Goal: Transaction & Acquisition: Download file/media

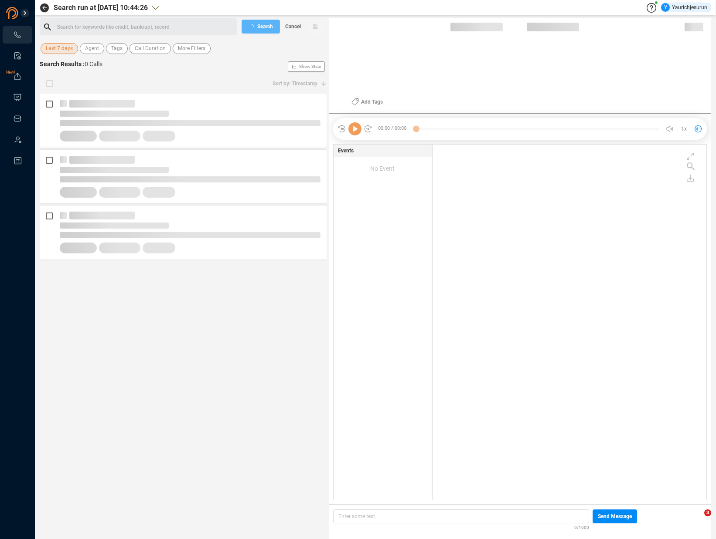
scroll to position [354, 269]
click at [59, 53] on span "Last 7 days" at bounding box center [59, 48] width 27 height 11
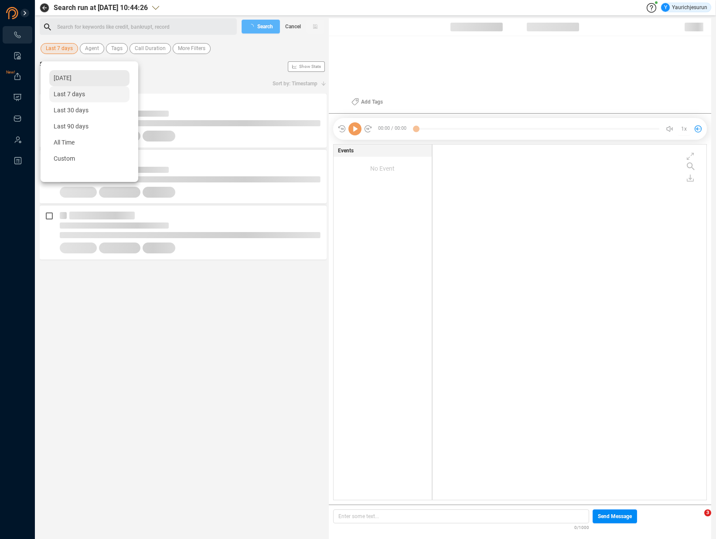
click at [70, 80] on span "Yesterday" at bounding box center [63, 78] width 18 height 7
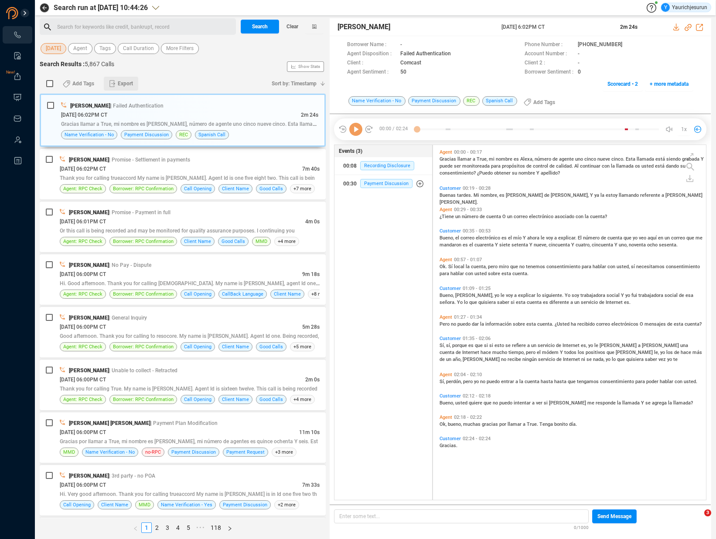
scroll to position [353, 268]
click at [129, 84] on span "Export" at bounding box center [125, 84] width 15 height 14
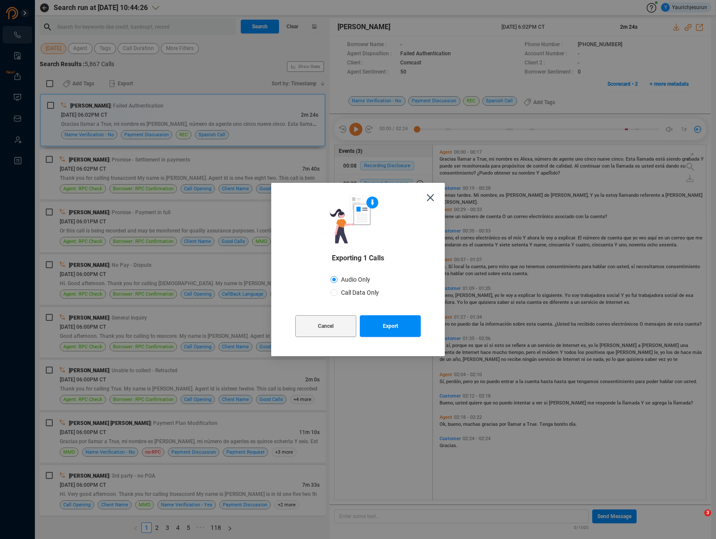
click at [305, 340] on div "Cancel Export" at bounding box center [357, 327] width 125 height 36
click at [312, 322] on button "Cancel" at bounding box center [325, 326] width 61 height 22
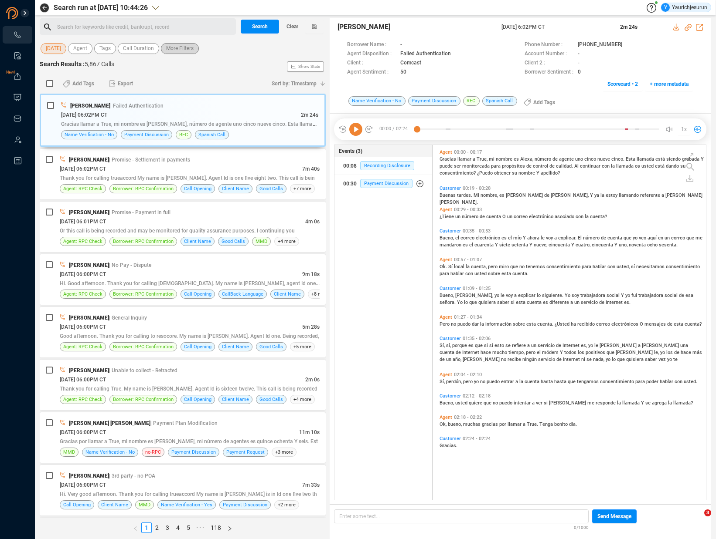
click at [188, 47] on span "More Filters" at bounding box center [179, 48] width 27 height 11
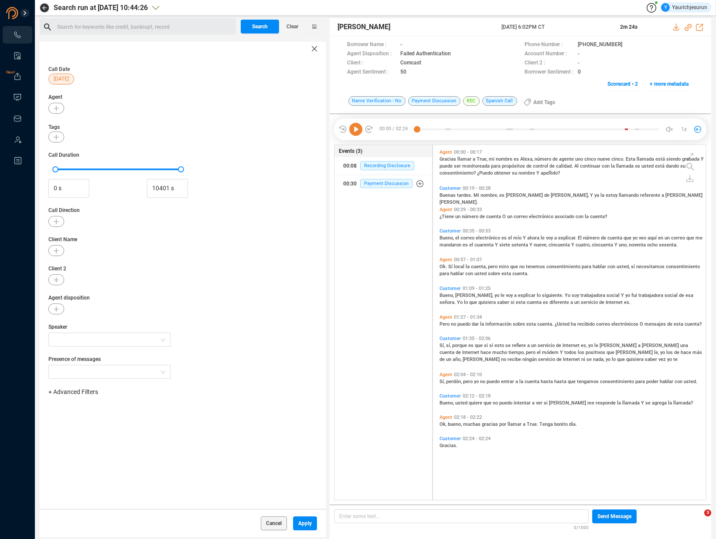
click at [73, 393] on span "+ Advanced Filters" at bounding box center [73, 392] width 50 height 7
click at [87, 466] on span "Phone Number" at bounding box center [77, 464] width 41 height 7
click at [152, 421] on div "Enter a comma separated list ﻿" at bounding box center [136, 419] width 166 height 19
click at [296, 525] on button "Apply" at bounding box center [305, 524] width 24 height 14
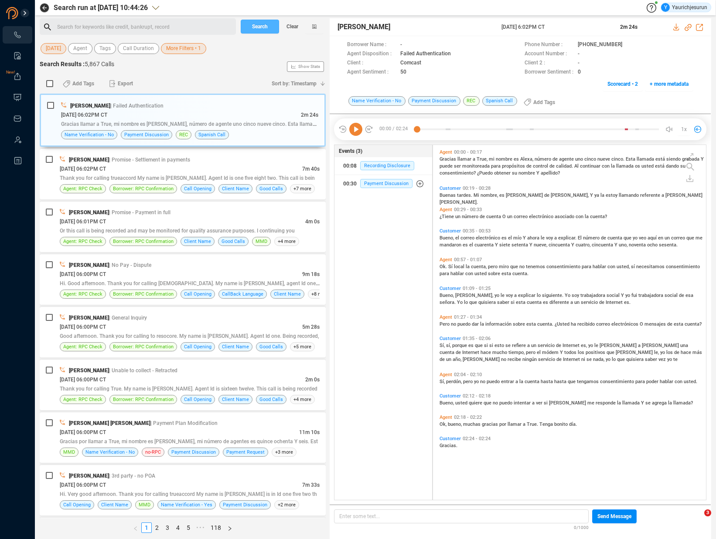
click at [262, 29] on span "Search" at bounding box center [260, 27] width 16 height 14
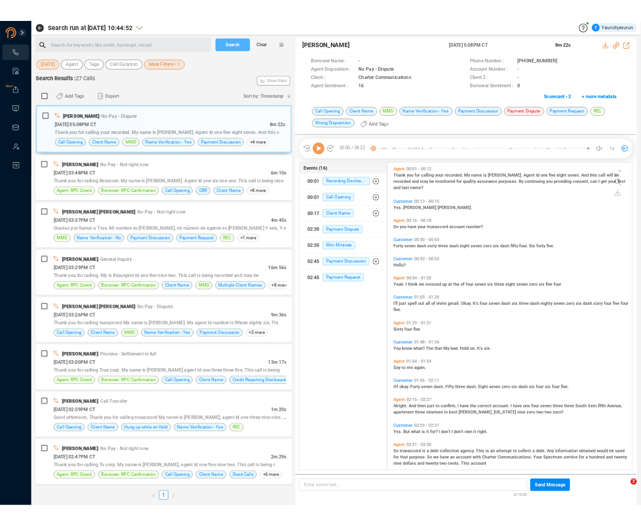
scroll to position [341, 268]
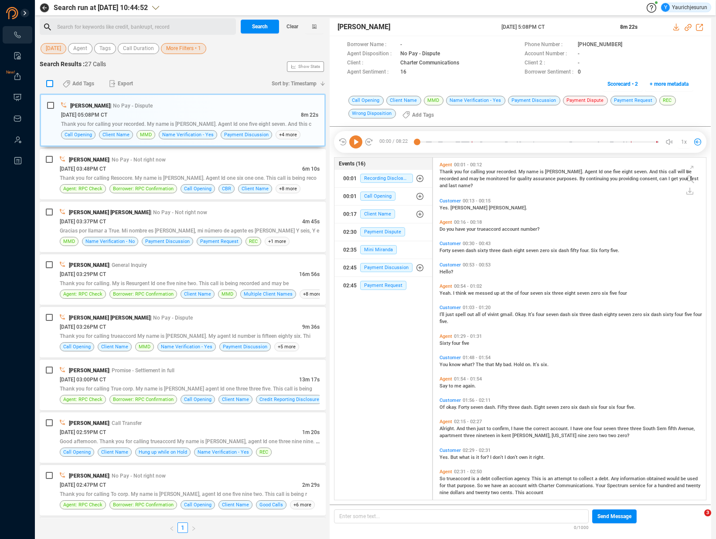
click at [50, 86] on input "checkbox" at bounding box center [49, 83] width 7 height 7
checkbox input "true"
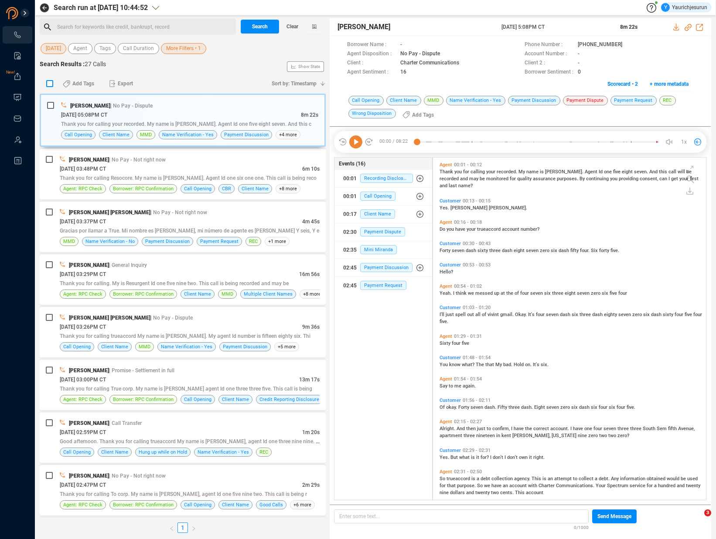
checkbox input "true"
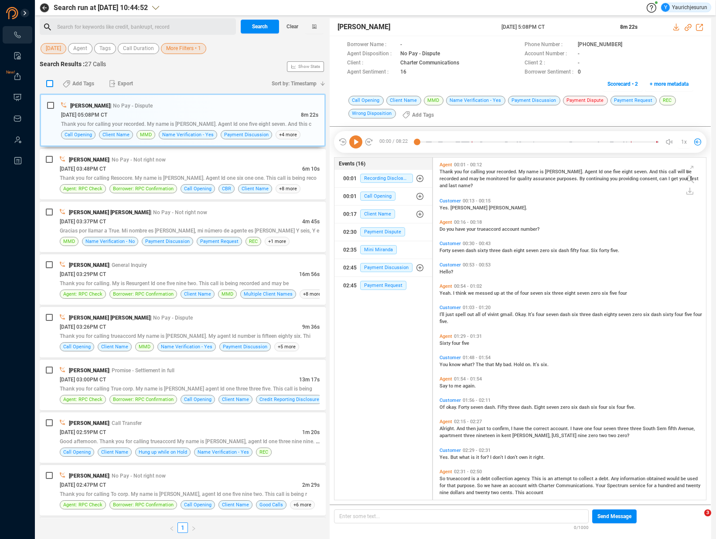
checkbox input "true"
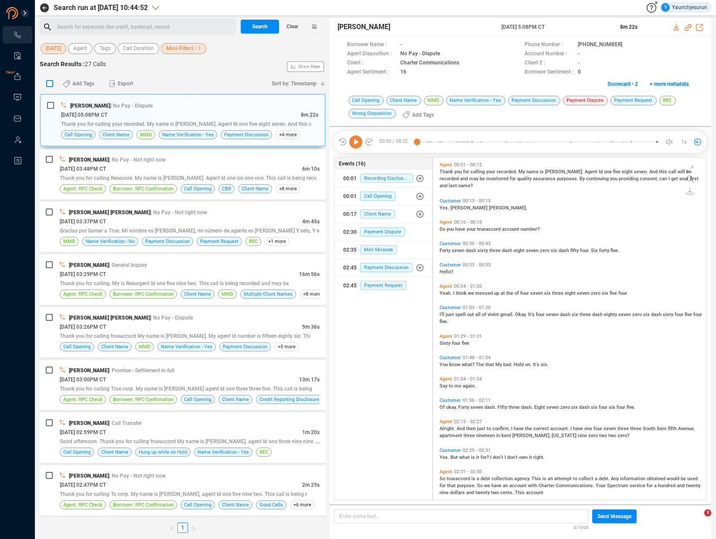
checkbox input "true"
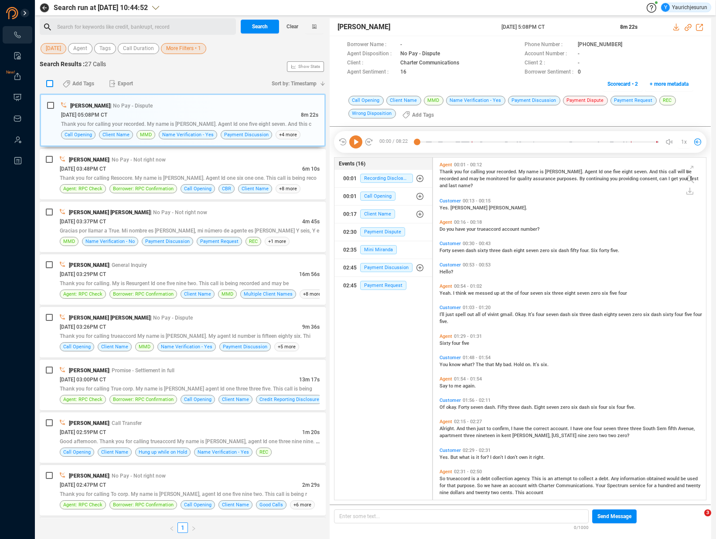
checkbox input "true"
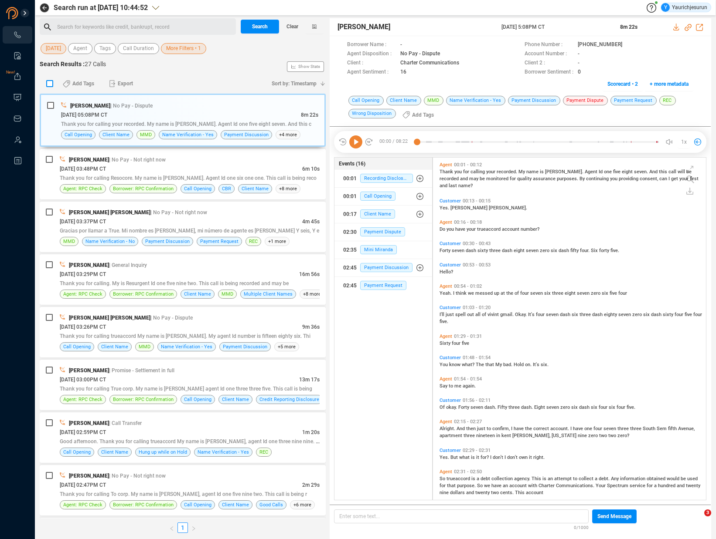
checkbox input "true"
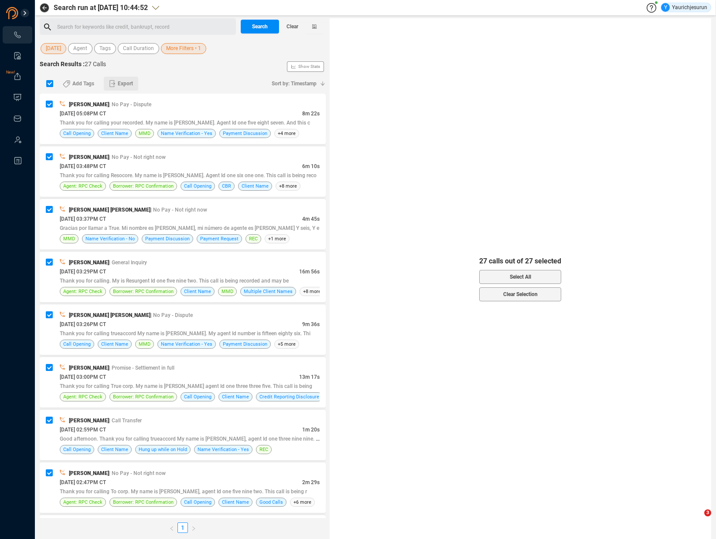
click at [129, 85] on span "Export" at bounding box center [125, 84] width 15 height 14
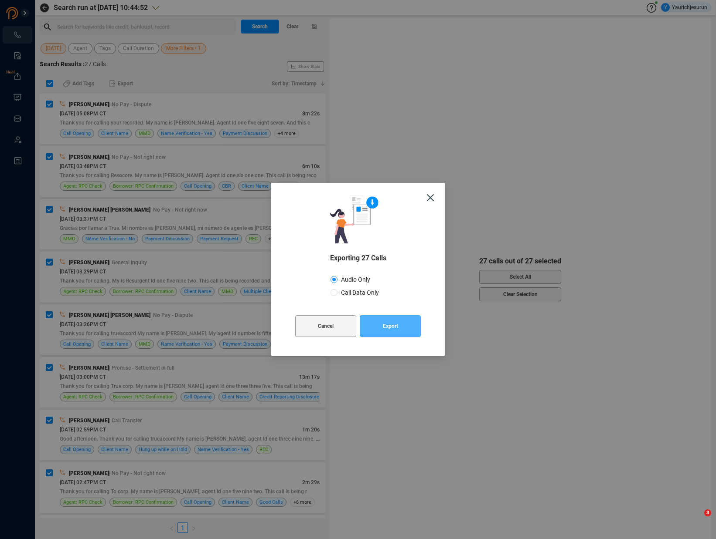
click at [390, 325] on span "Export" at bounding box center [390, 326] width 15 height 22
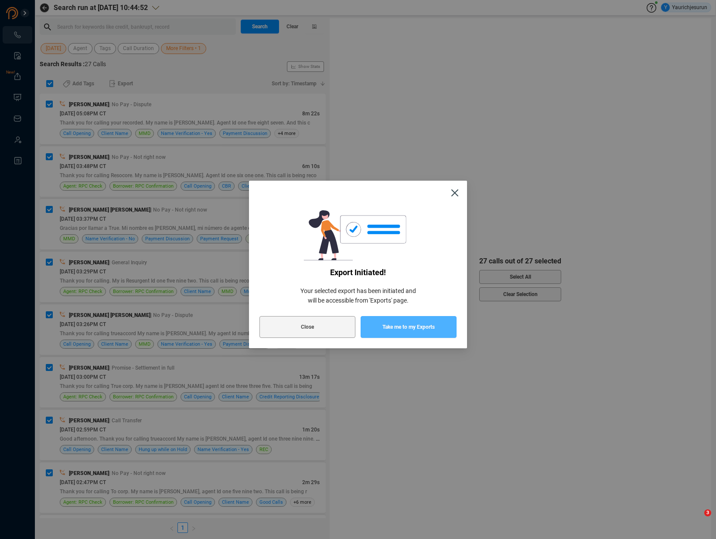
click at [414, 336] on span "Take me to my Exports" at bounding box center [408, 327] width 52 height 22
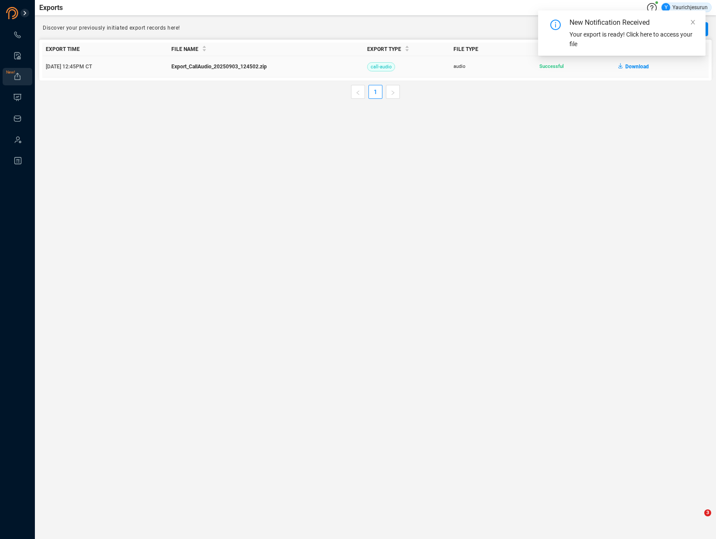
click at [634, 66] on span "Download" at bounding box center [637, 67] width 24 height 14
